Goal: Task Accomplishment & Management: Manage account settings

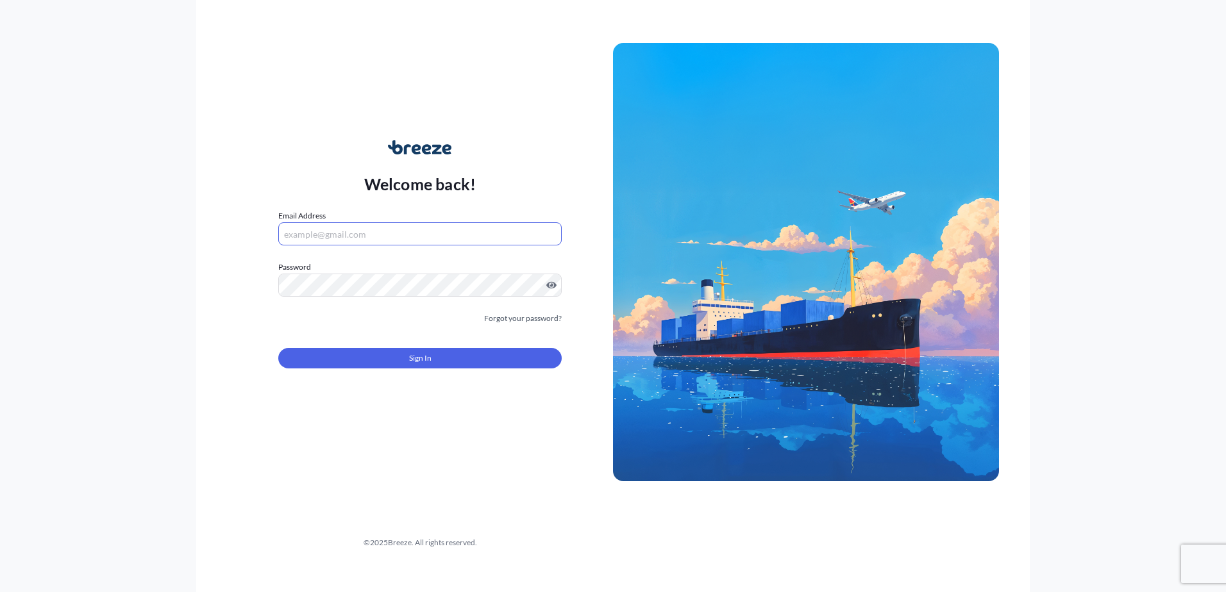
click at [374, 231] on input "Email Address" at bounding box center [419, 234] width 283 height 23
type input "[EMAIL_ADDRESS][DOMAIN_NAME]"
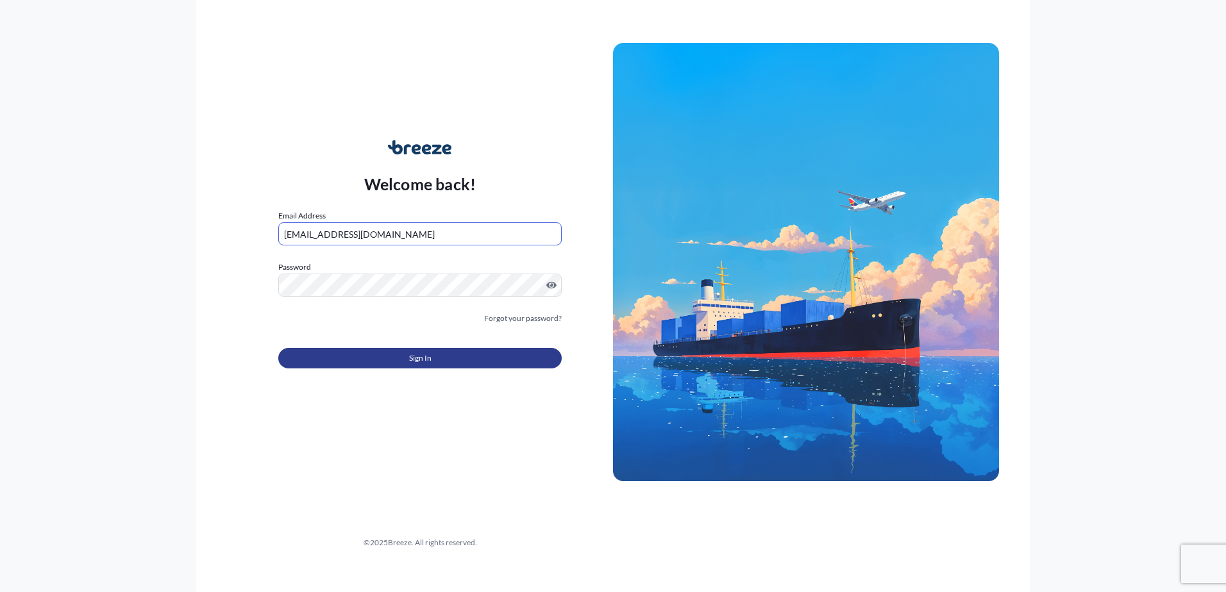
click at [458, 359] on button "Sign In" at bounding box center [419, 358] width 283 height 21
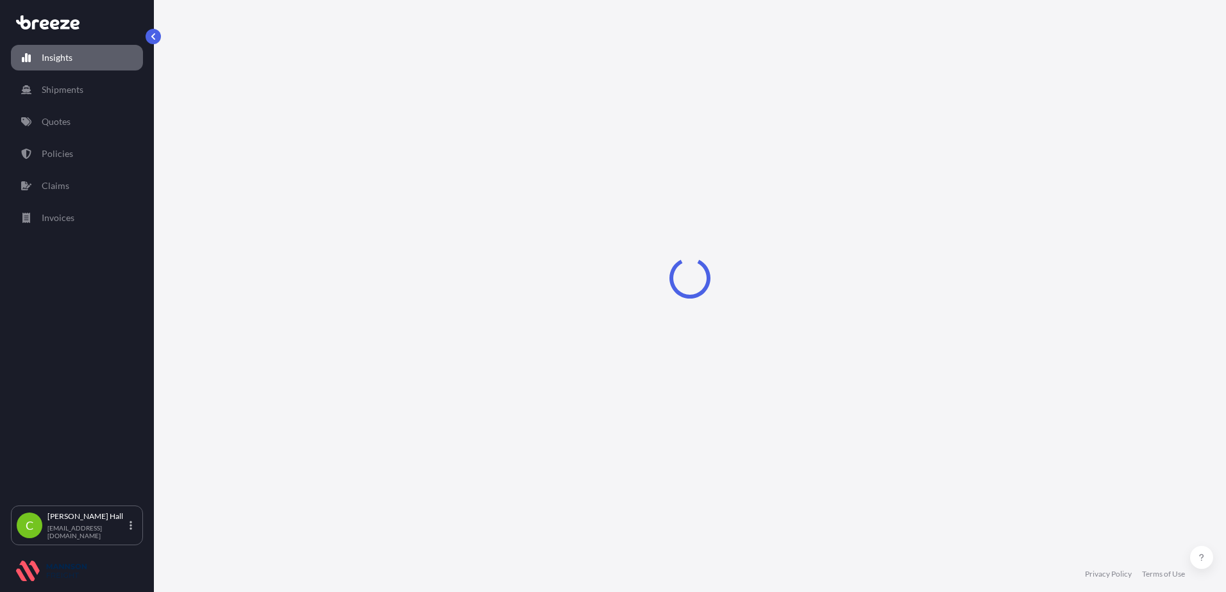
select select "2025"
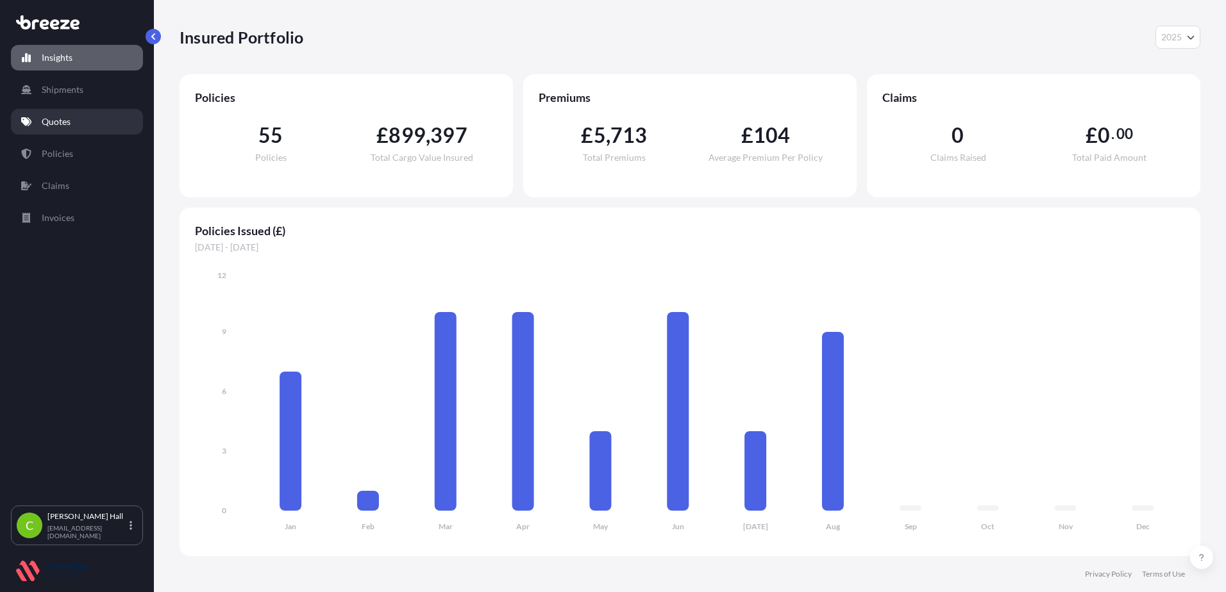
click at [61, 130] on link "Quotes" at bounding box center [77, 122] width 132 height 26
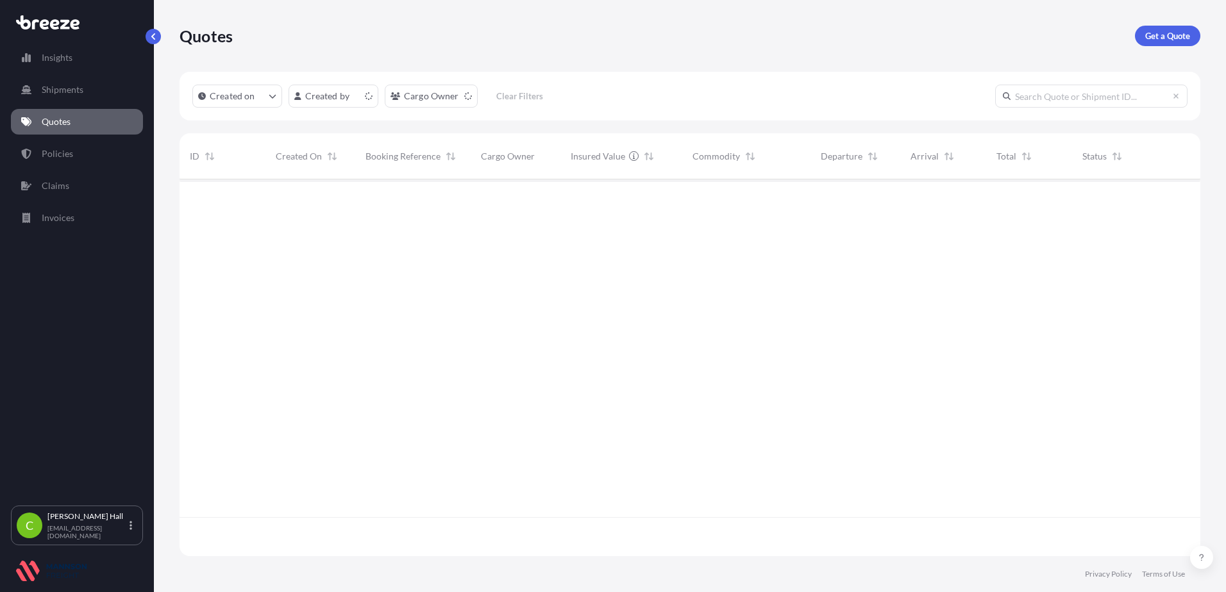
scroll to position [374, 1011]
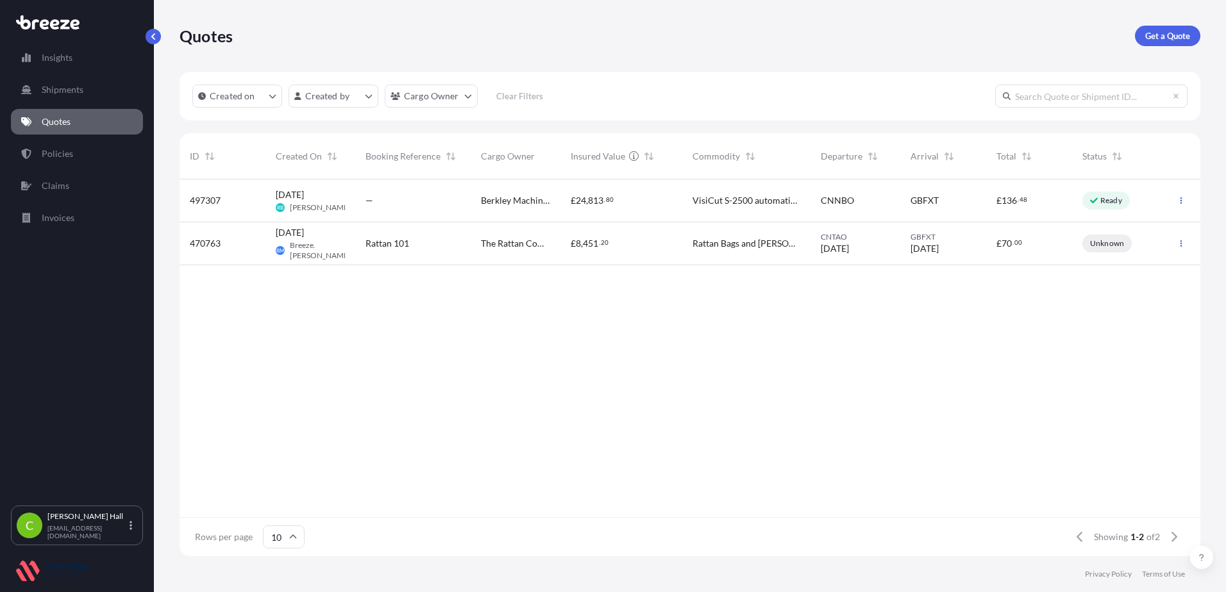
click at [304, 194] on span "[DATE]" at bounding box center [290, 195] width 28 height 13
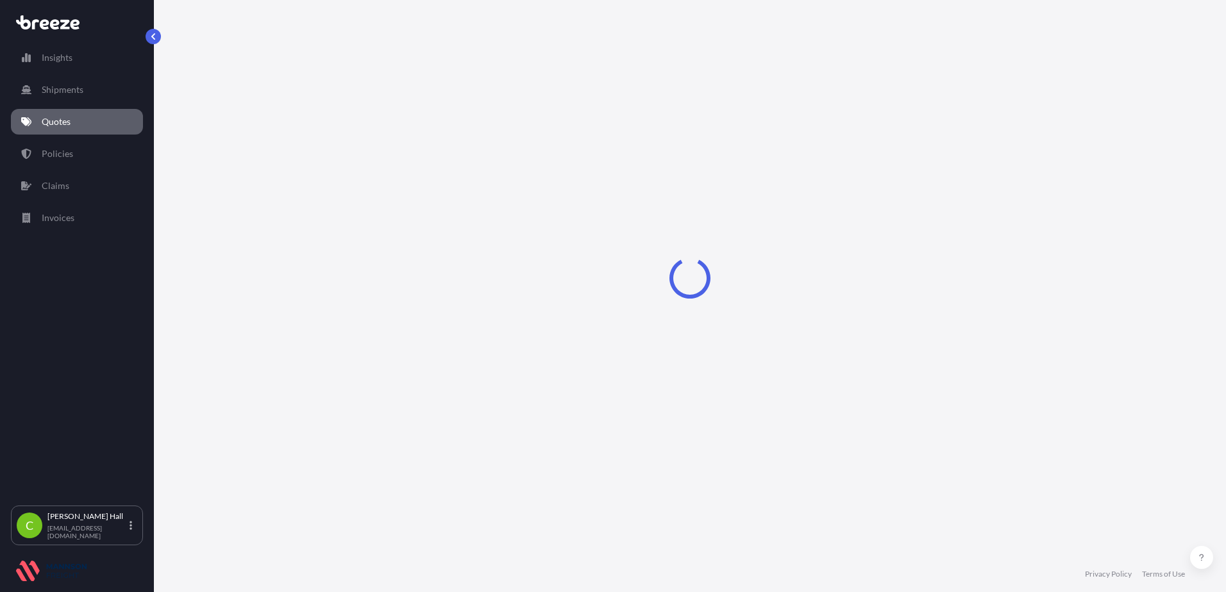
select select "Sea"
select select "Road"
select select "31417"
select select "1"
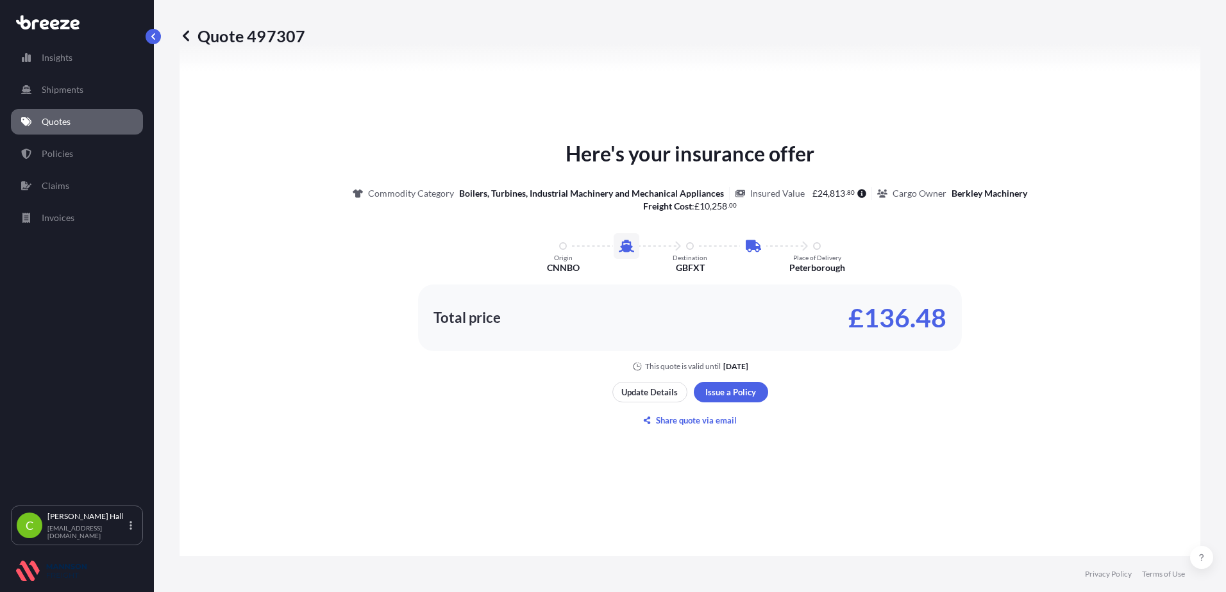
scroll to position [630, 0]
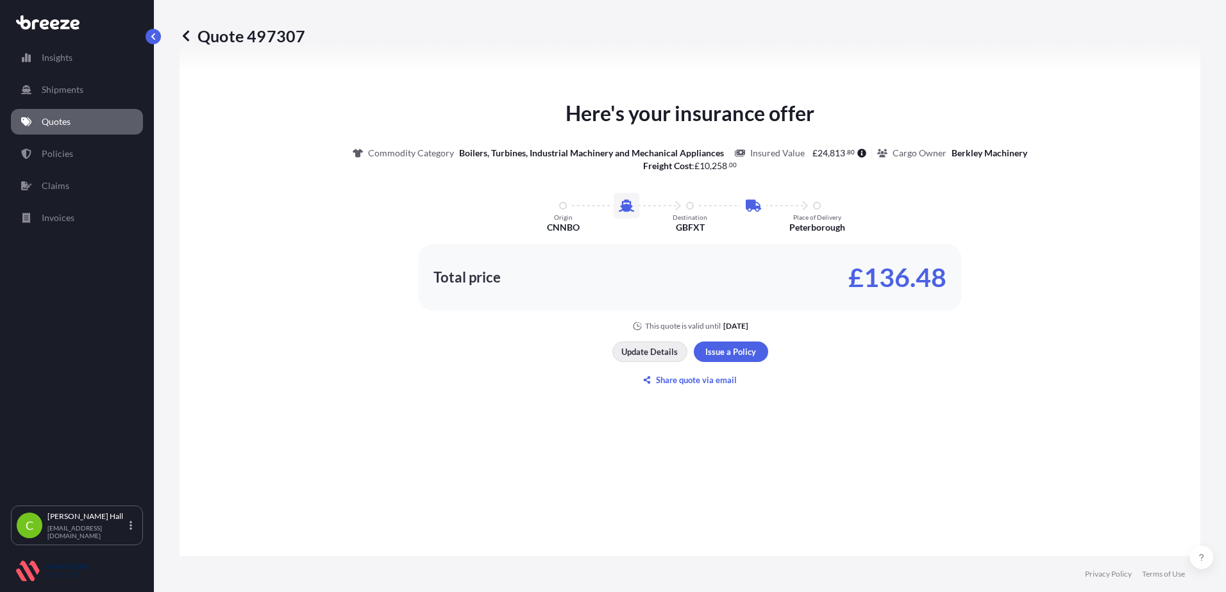
click at [626, 353] on p "Update Details" at bounding box center [649, 352] width 56 height 13
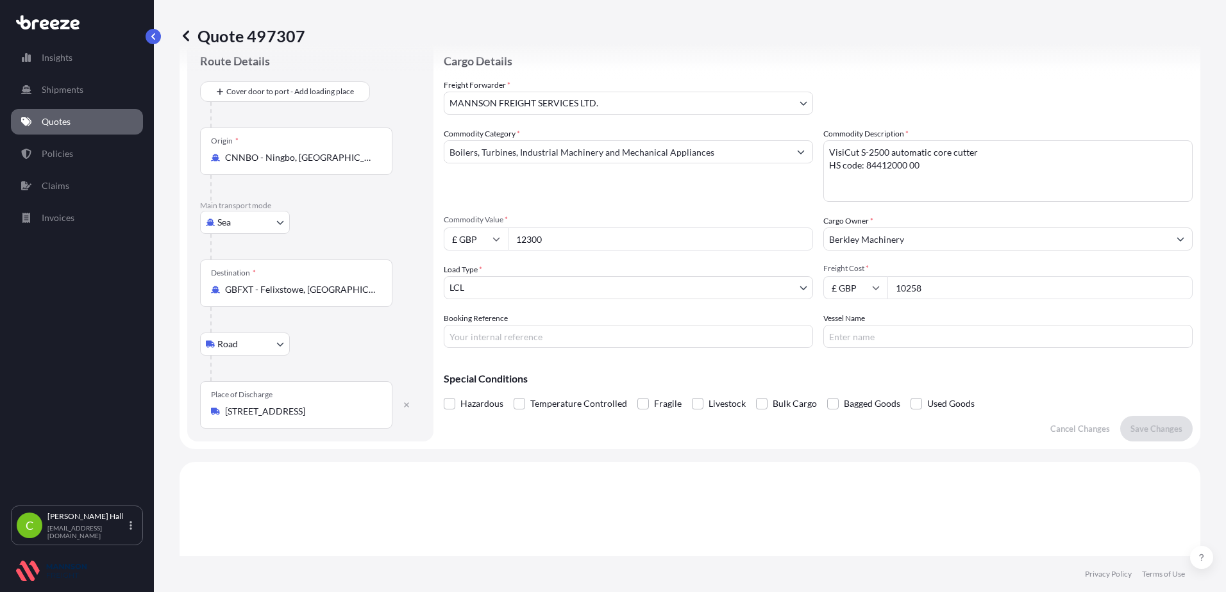
scroll to position [21, 0]
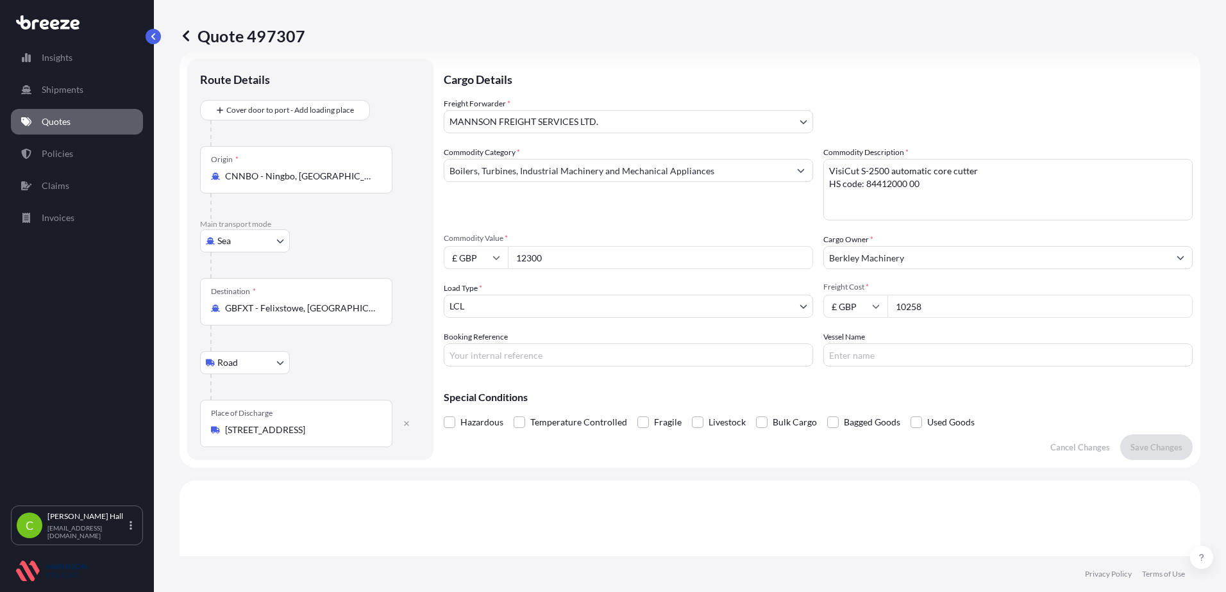
click at [64, 115] on link "Quotes" at bounding box center [77, 122] width 132 height 26
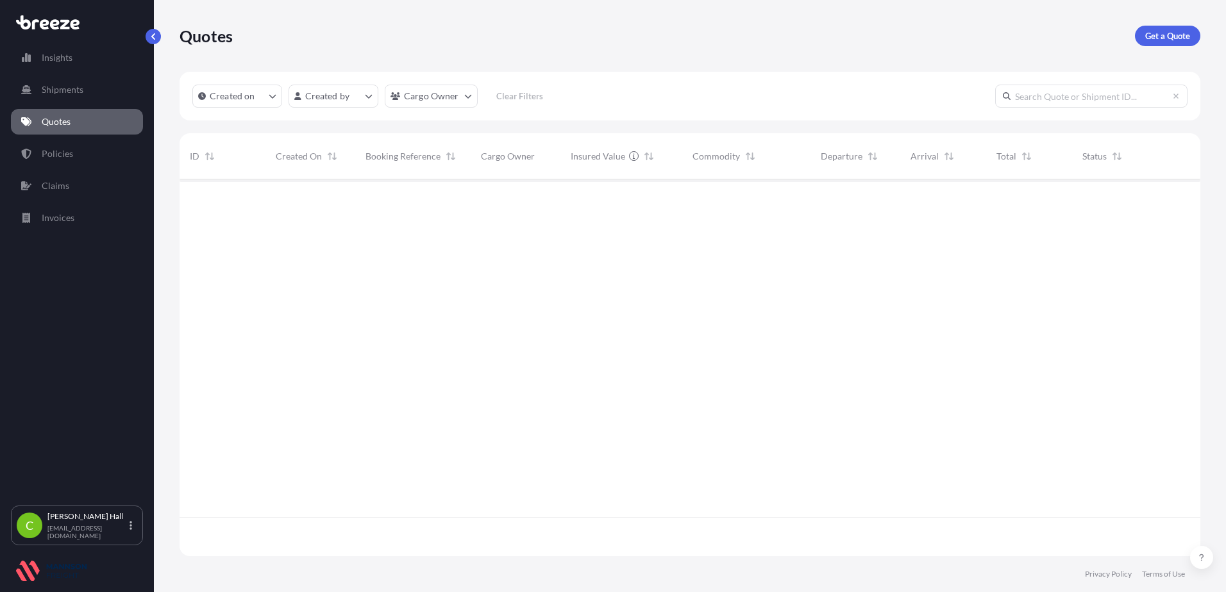
scroll to position [374, 1011]
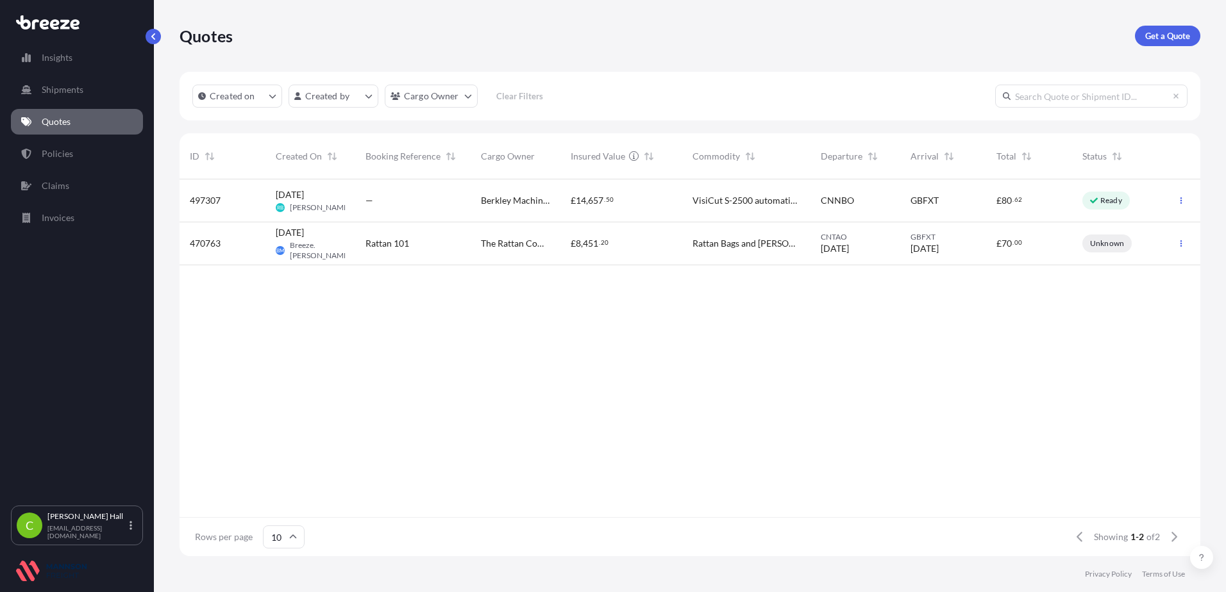
click at [329, 194] on span "[DATE] RB [PERSON_NAME]" at bounding box center [310, 201] width 69 height 24
select select "Sea"
select select "Road"
select select "31417"
select select "1"
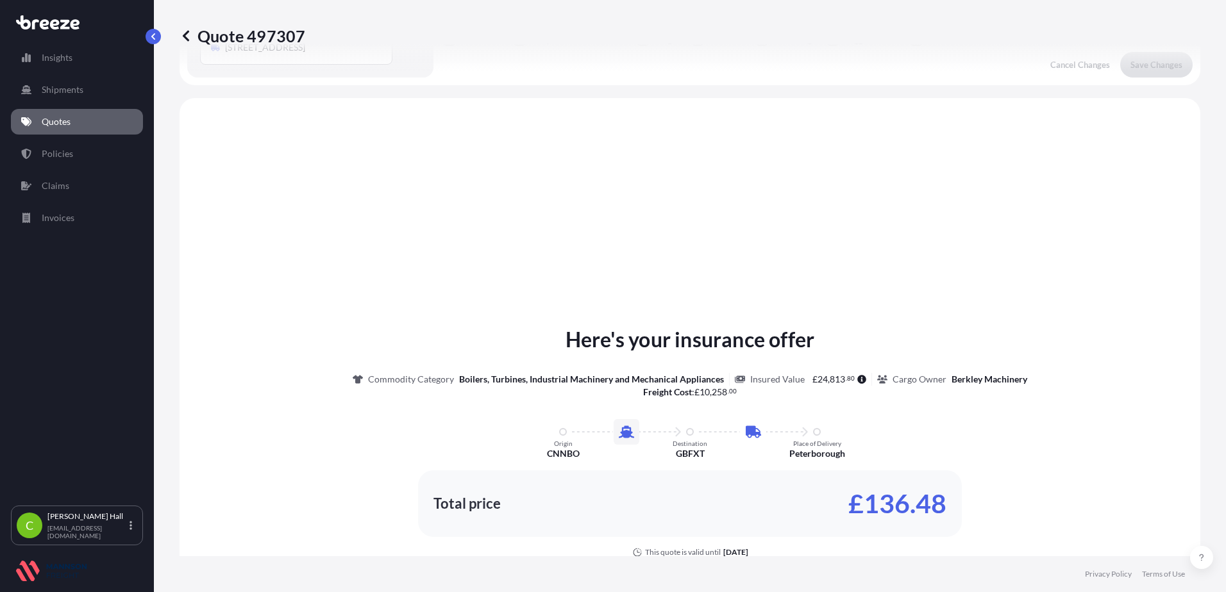
scroll to position [437, 0]
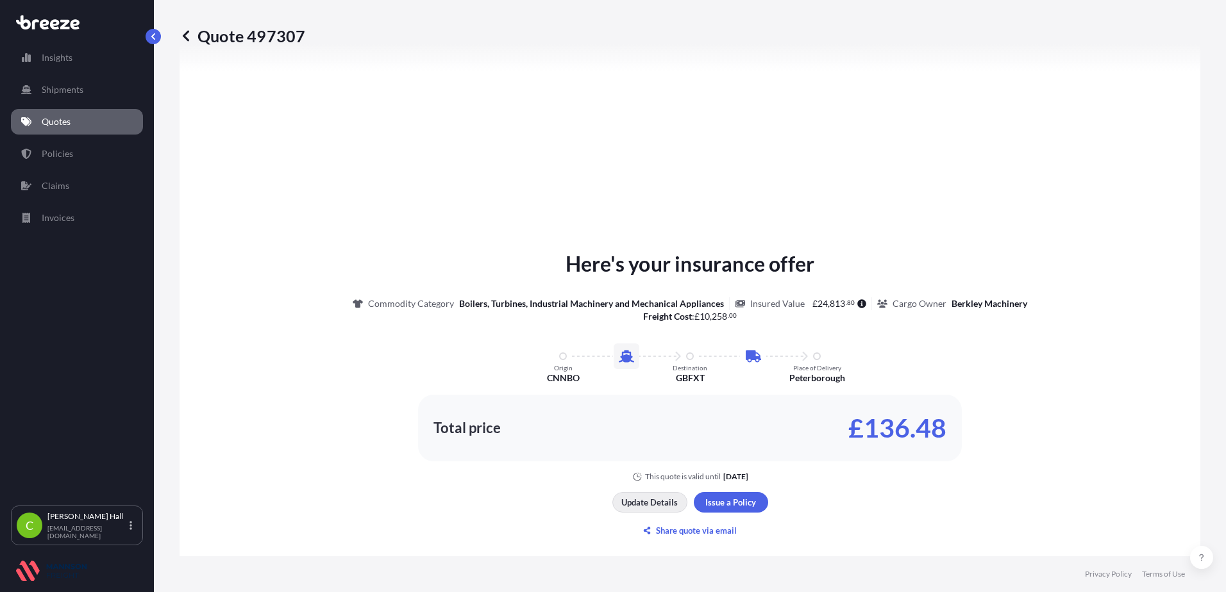
type input "1025"
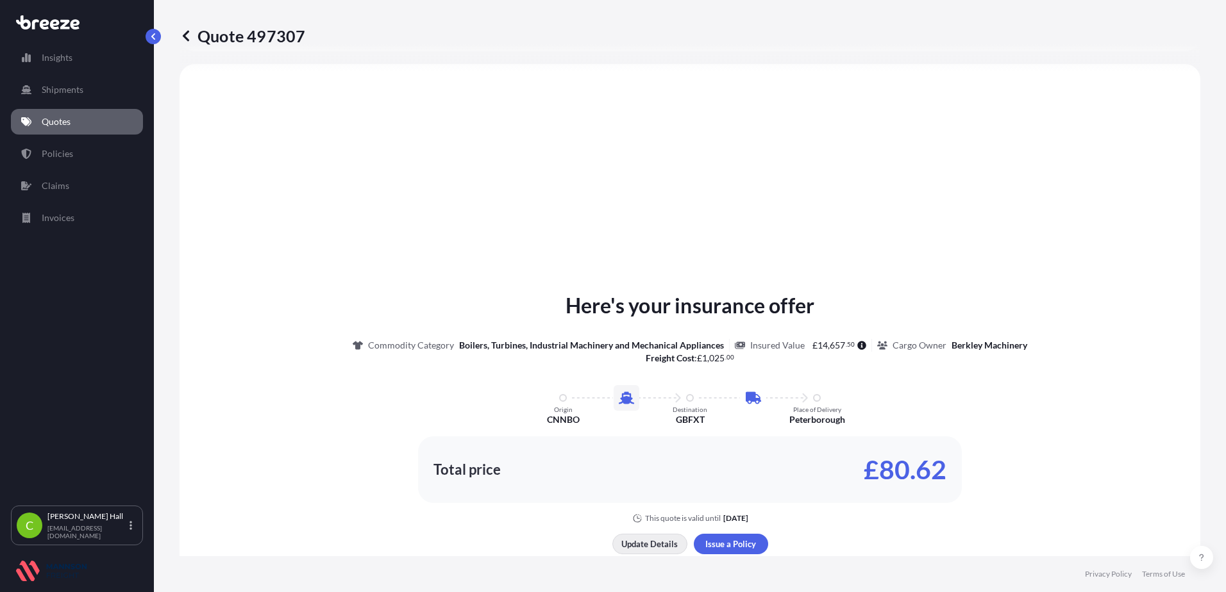
click at [642, 544] on p "Update Details" at bounding box center [649, 544] width 56 height 13
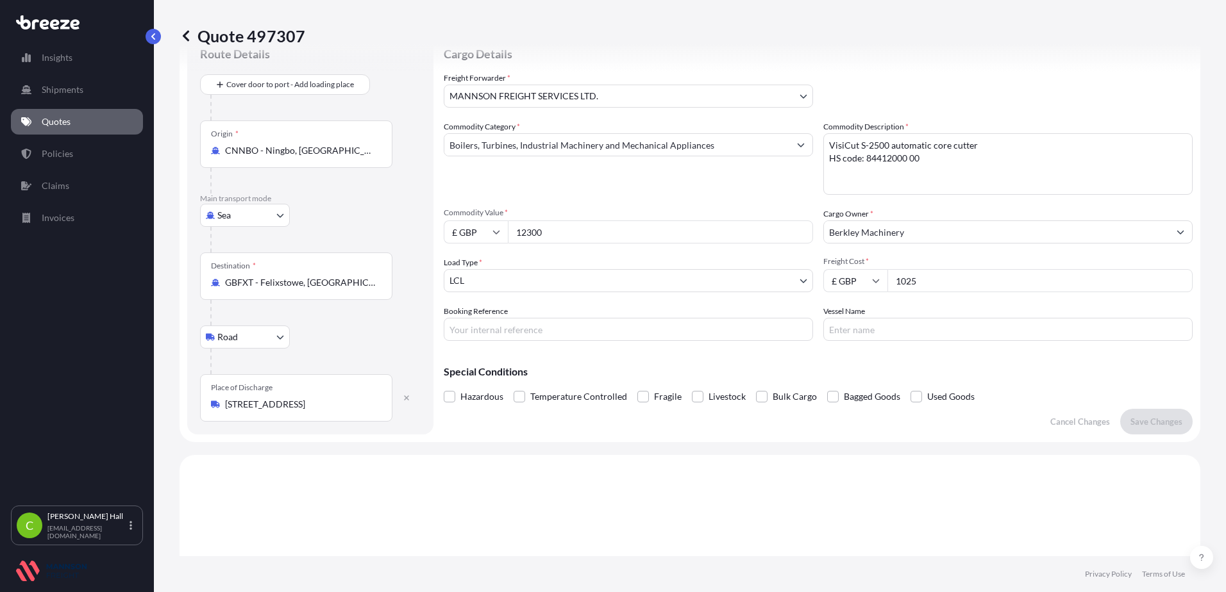
scroll to position [21, 0]
